Goal: Complete application form

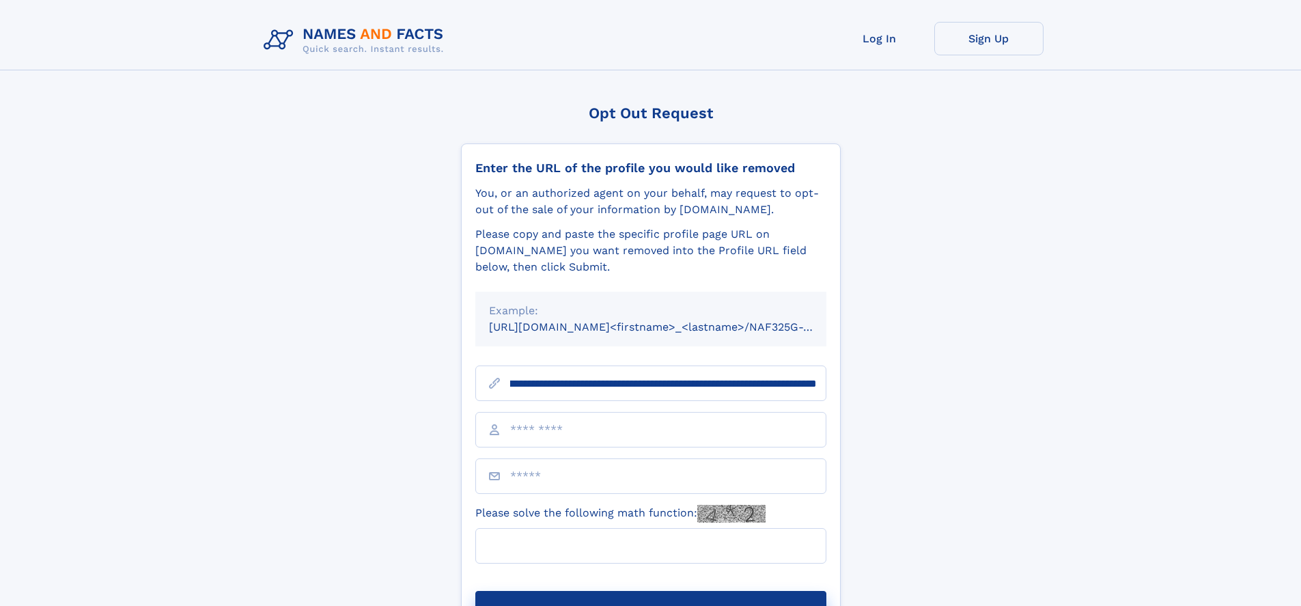
scroll to position [0, 143]
type input "**********"
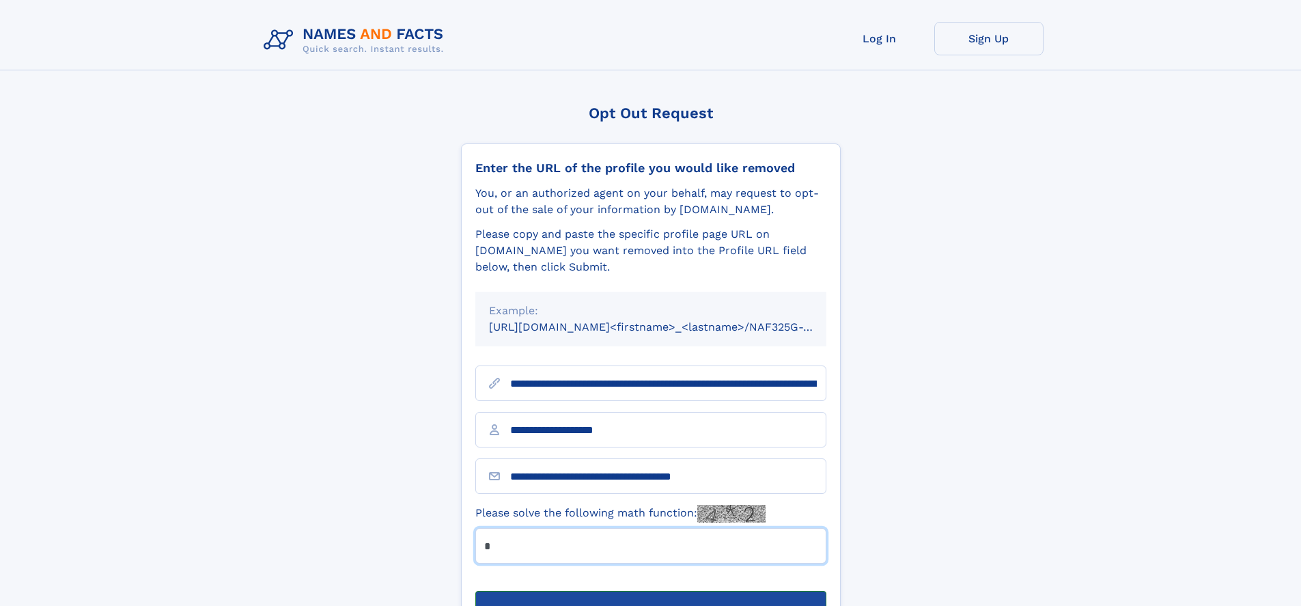
type input "*"
click at [650, 591] on button "Submit Opt Out Request" at bounding box center [650, 613] width 351 height 44
